Goal: Task Accomplishment & Management: Manage account settings

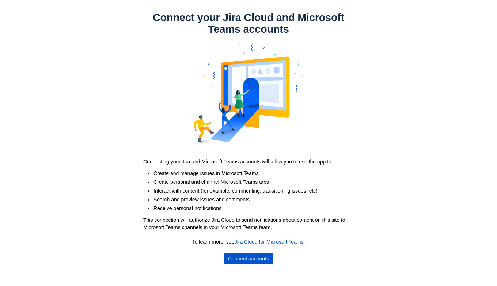
click at [239, 257] on span "Connect accounts" at bounding box center [248, 259] width 41 height 12
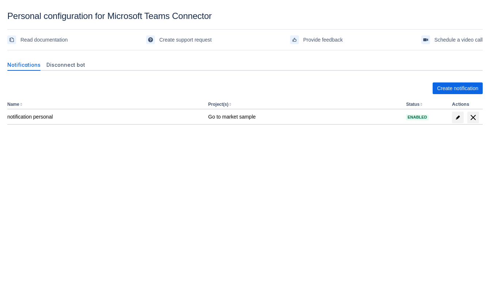
click at [321, 164] on div "Create notification Name Project(s) Status Actions notification personal Go to …" at bounding box center [244, 118] width 475 height 95
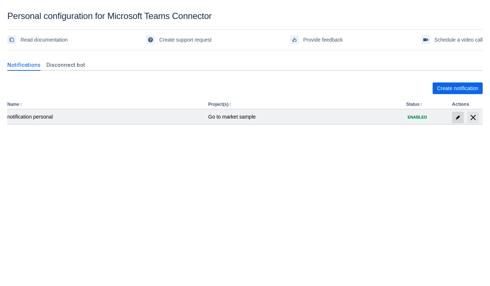
click at [457, 116] on span "edit" at bounding box center [458, 118] width 6 height 6
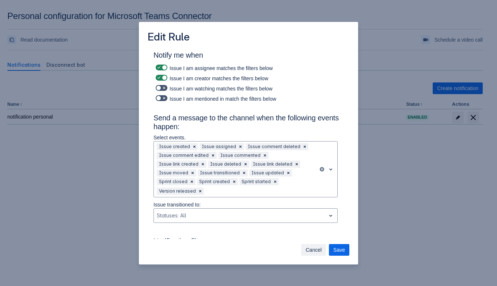
click at [318, 252] on span "Cancel" at bounding box center [313, 250] width 16 height 12
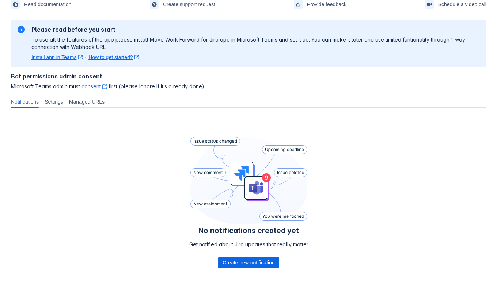
scroll to position [72, 0]
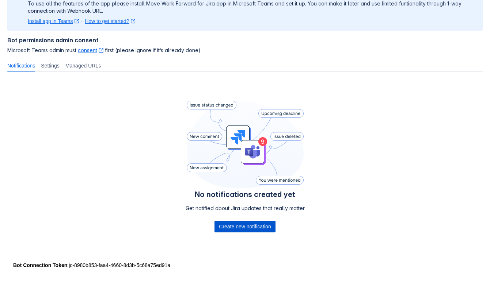
click at [255, 228] on span "Create new notification" at bounding box center [245, 227] width 52 height 12
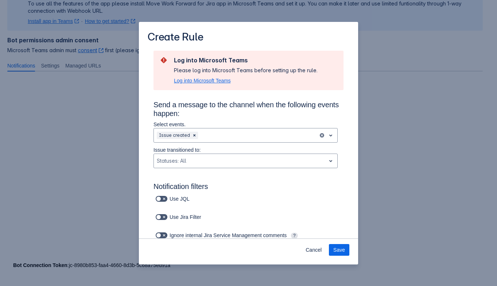
click at [204, 82] on span "Log into Microsoft Teams" at bounding box center [202, 80] width 57 height 7
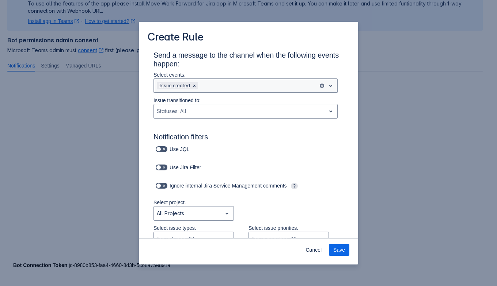
click at [210, 91] on div "Issue created" at bounding box center [236, 86] width 164 height 12
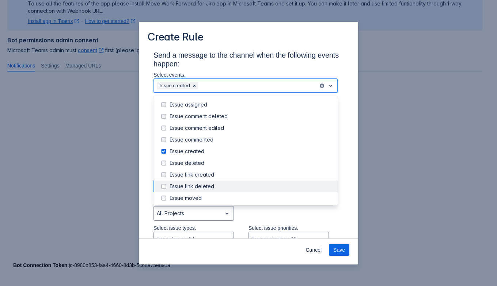
scroll to position [45, 0]
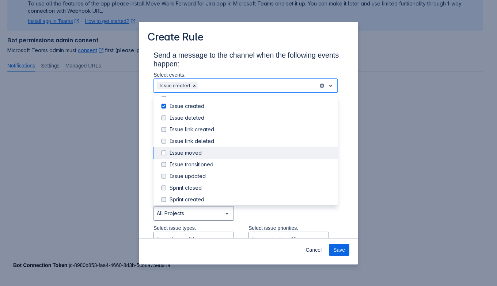
click at [207, 152] on div "Issue moved" at bounding box center [251, 152] width 164 height 7
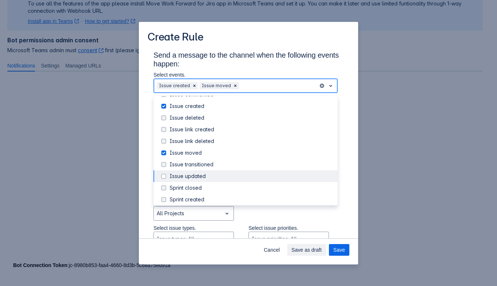
click at [207, 175] on div "Issue updated" at bounding box center [251, 176] width 164 height 7
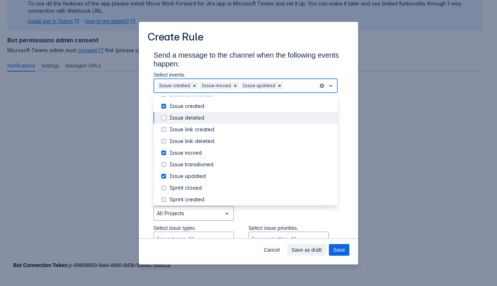
scroll to position [0, 0]
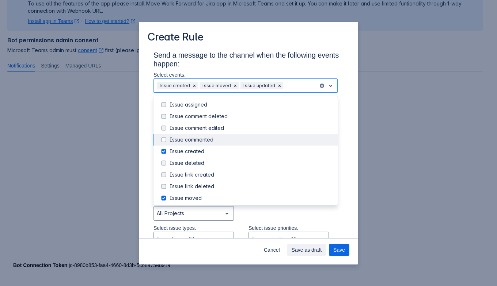
click at [232, 139] on div "Issue commented" at bounding box center [251, 139] width 164 height 7
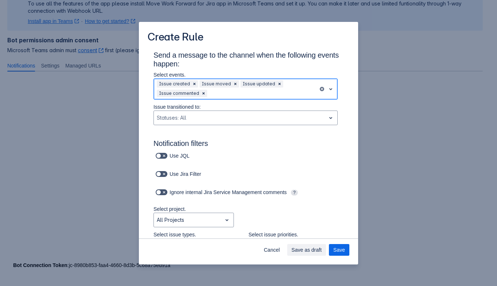
click at [289, 79] on div "Issue created Issue moved Issue updated Issue commented" at bounding box center [236, 89] width 164 height 20
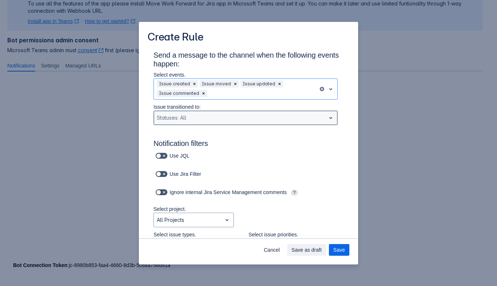
click at [213, 118] on div "Scrollable content" at bounding box center [240, 118] width 166 height 9
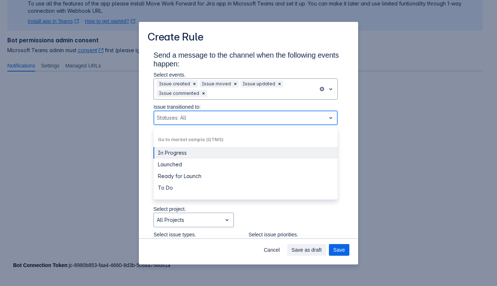
click at [213, 118] on div "Scrollable content" at bounding box center [240, 118] width 166 height 9
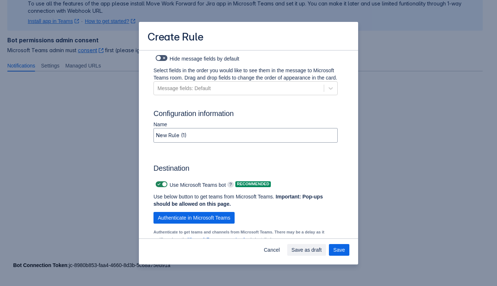
scroll to position [457, 0]
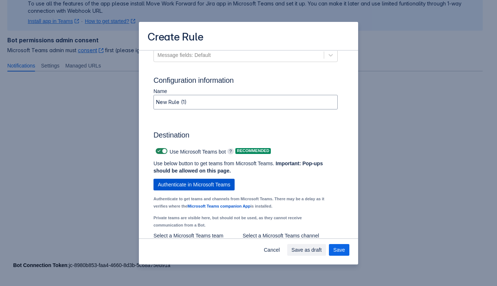
click at [219, 190] on span "Authenticate in Microsoft Teams" at bounding box center [194, 185] width 72 height 12
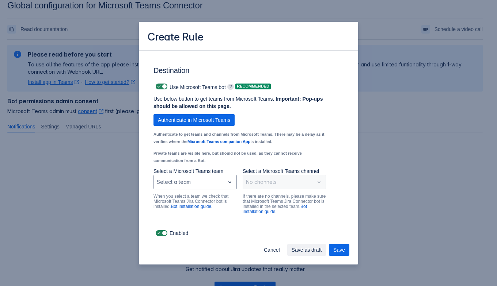
scroll to position [527, 0]
click at [189, 184] on div "Scrollable content" at bounding box center [189, 182] width 65 height 9
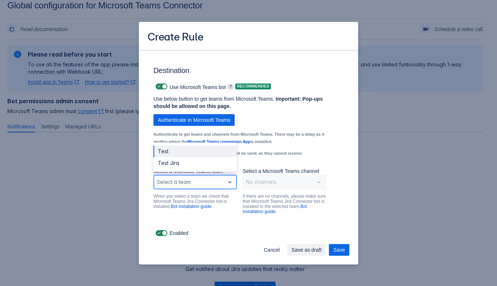
click at [186, 152] on div "Test" at bounding box center [194, 152] width 83 height 12
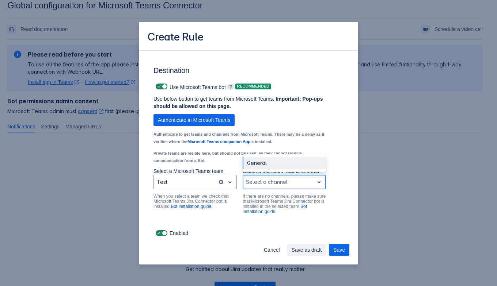
click at [261, 187] on div "Select a channel" at bounding box center [278, 182] width 71 height 12
click at [254, 160] on div "General" at bounding box center [283, 163] width 83 height 12
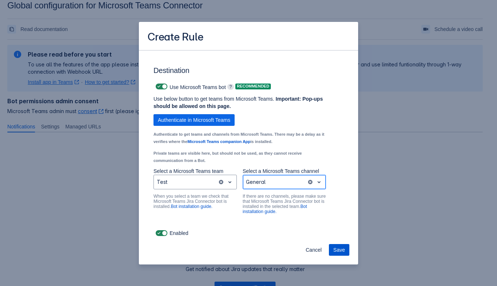
click at [342, 253] on span "Save" at bounding box center [339, 250] width 12 height 12
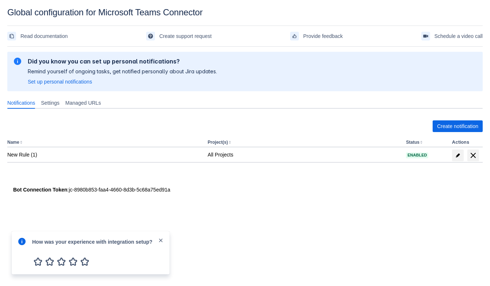
scroll to position [0, 0]
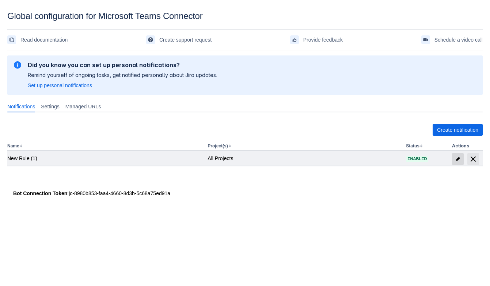
click at [453, 158] on span at bounding box center [458, 159] width 12 height 12
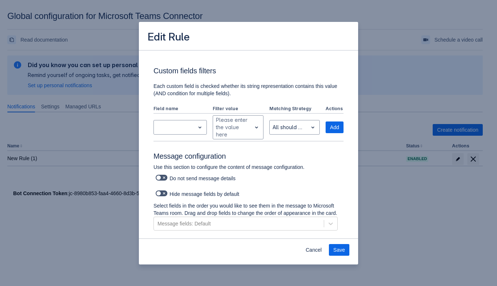
scroll to position [298, 0]
